Goal: Find specific page/section: Find specific page/section

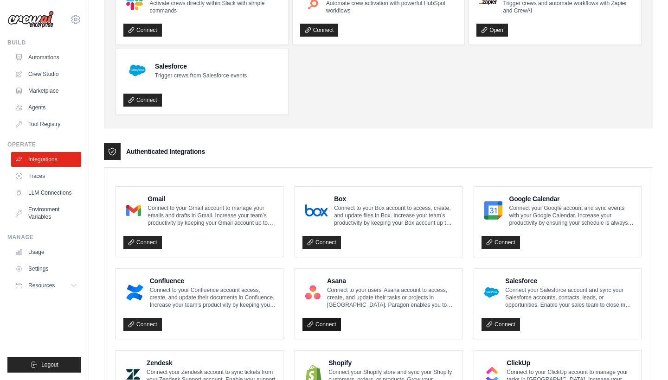
scroll to position [123, 0]
click at [62, 57] on link "Automations" at bounding box center [47, 57] width 70 height 15
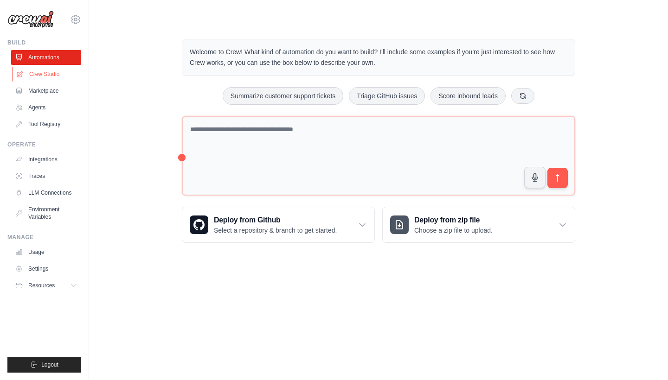
click at [32, 70] on link "Crew Studio" at bounding box center [47, 74] width 70 height 15
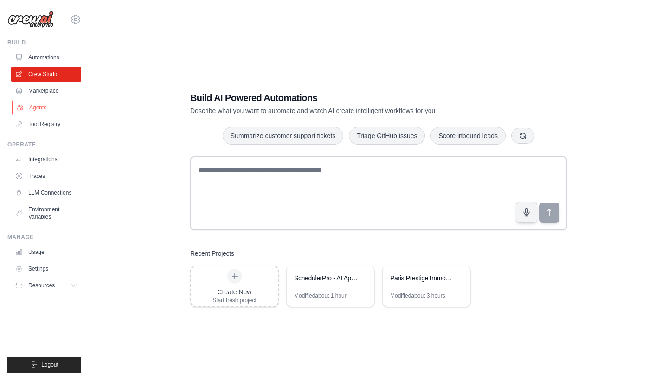
click at [38, 105] on link "Agents" at bounding box center [47, 107] width 70 height 15
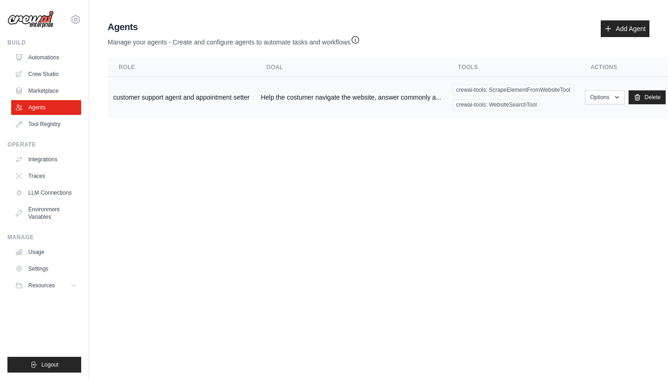
click at [211, 101] on td "customer support agent and appointment setter" at bounding box center [182, 97] width 148 height 41
